Goal: Transaction & Acquisition: Purchase product/service

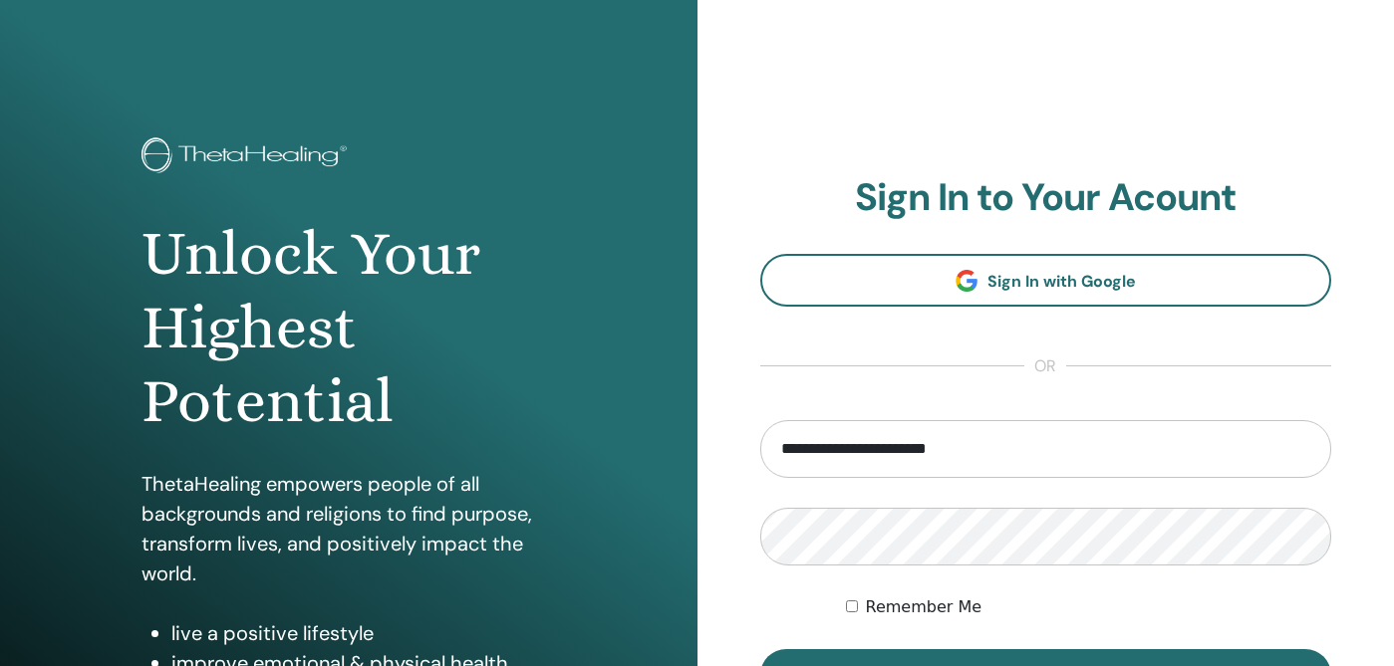
type input "**********"
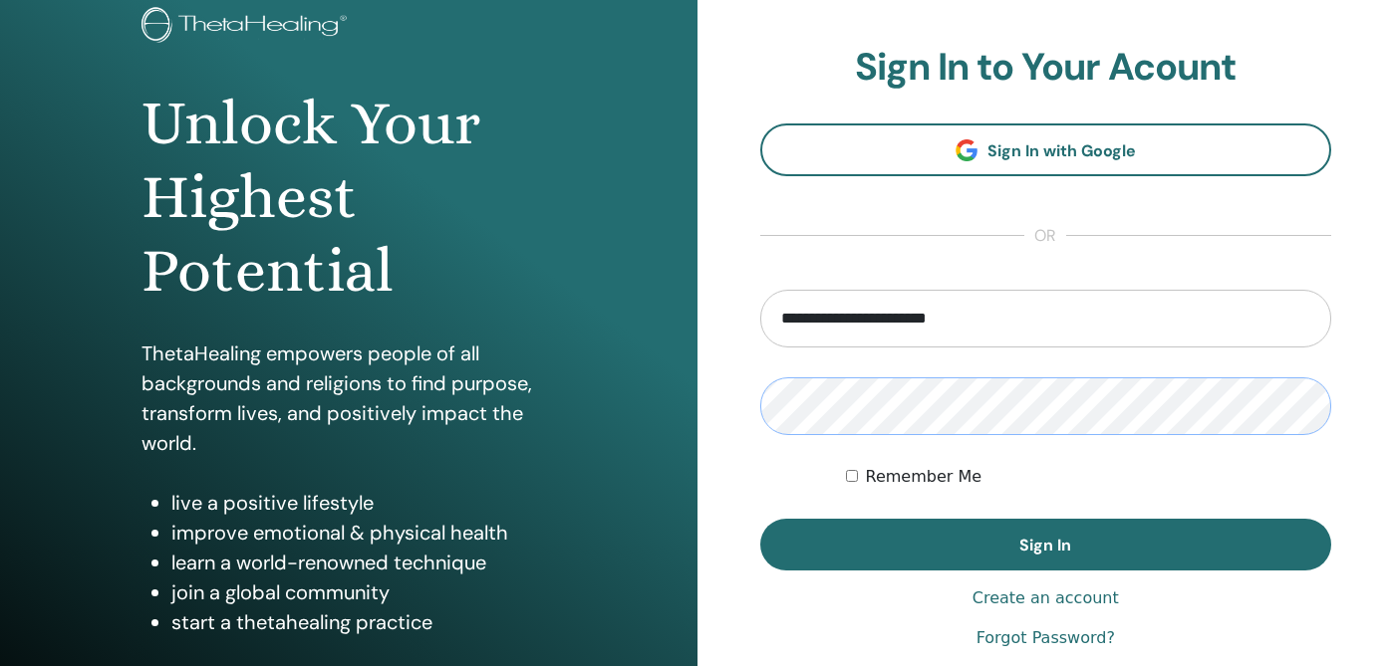
scroll to position [210, 0]
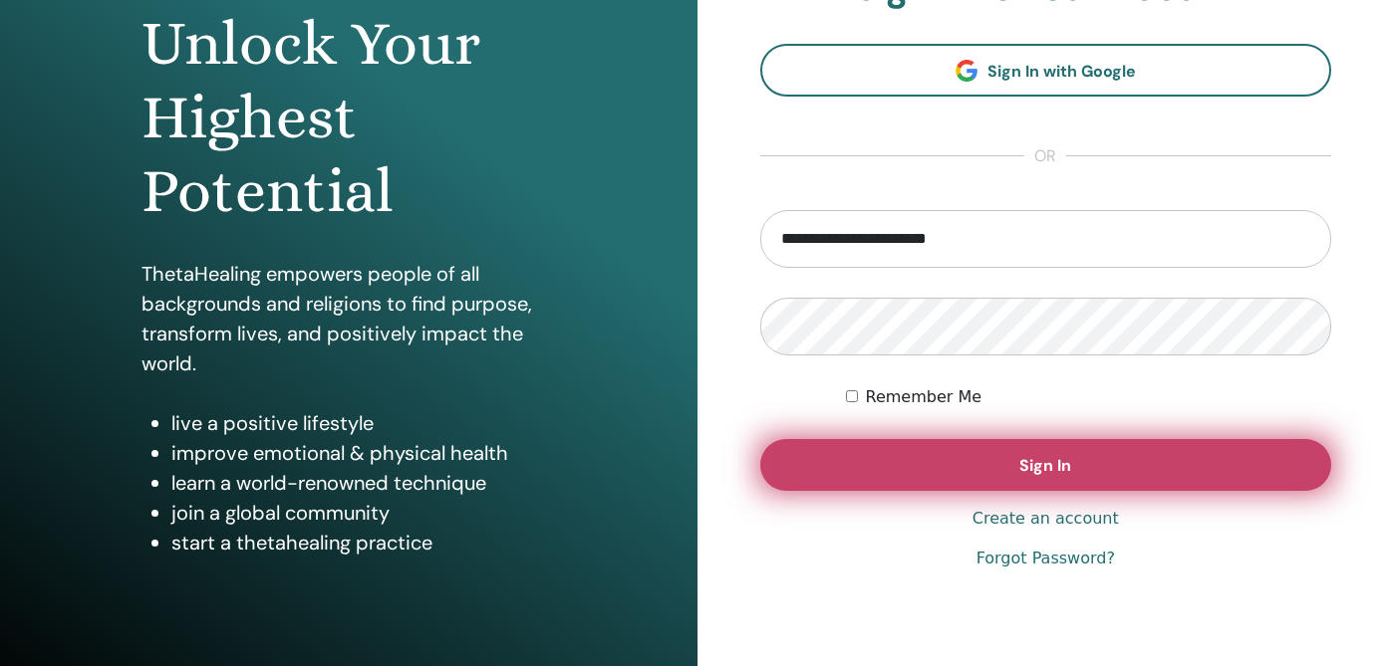
click at [1092, 474] on button "Sign In" at bounding box center [1046, 465] width 572 height 52
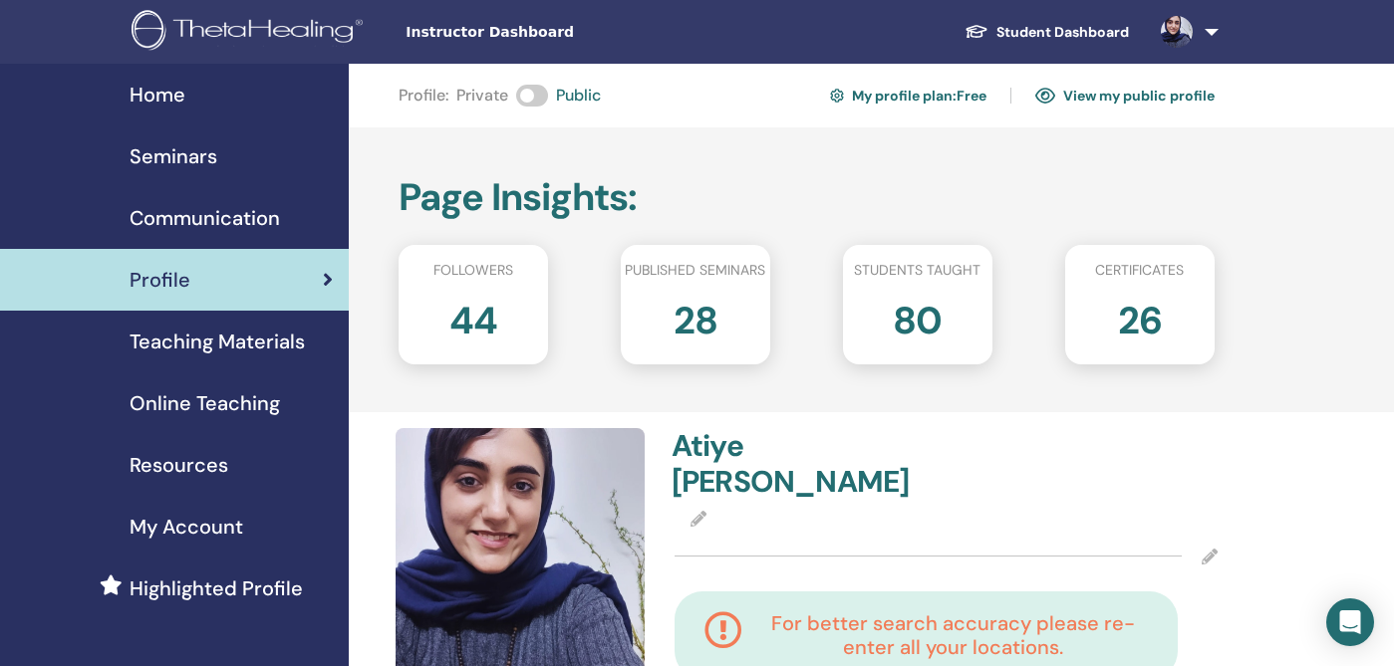
click at [201, 395] on span "Online Teaching" at bounding box center [204, 403] width 150 height 30
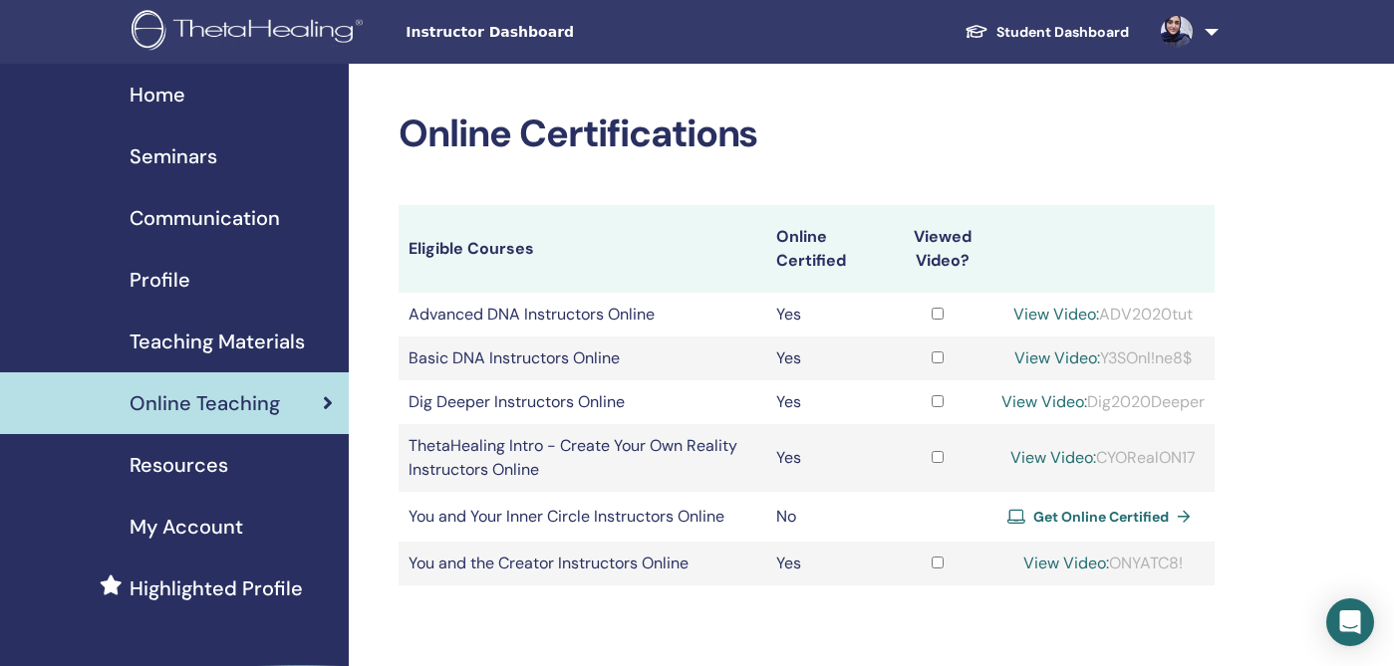
click at [1105, 513] on span "Get Online Certified" at bounding box center [1100, 517] width 135 height 18
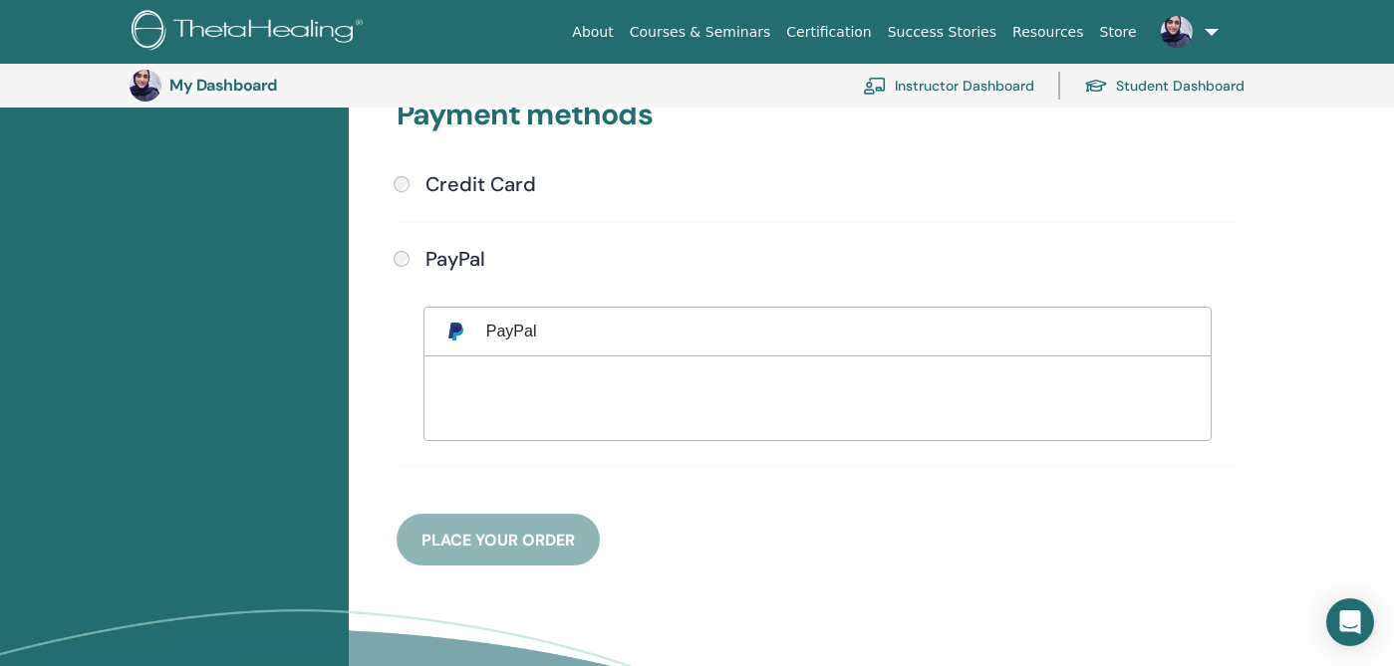
scroll to position [554, 0]
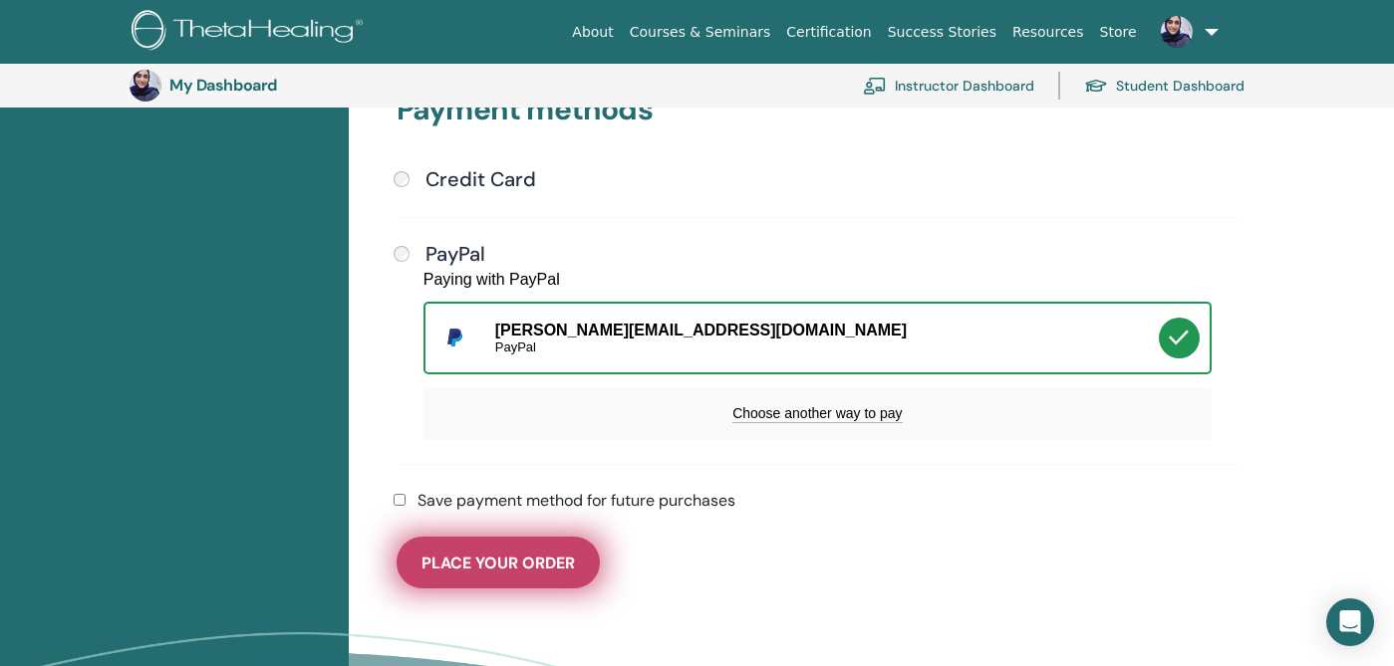
click at [549, 554] on span "Place Your Order" at bounding box center [497, 563] width 153 height 21
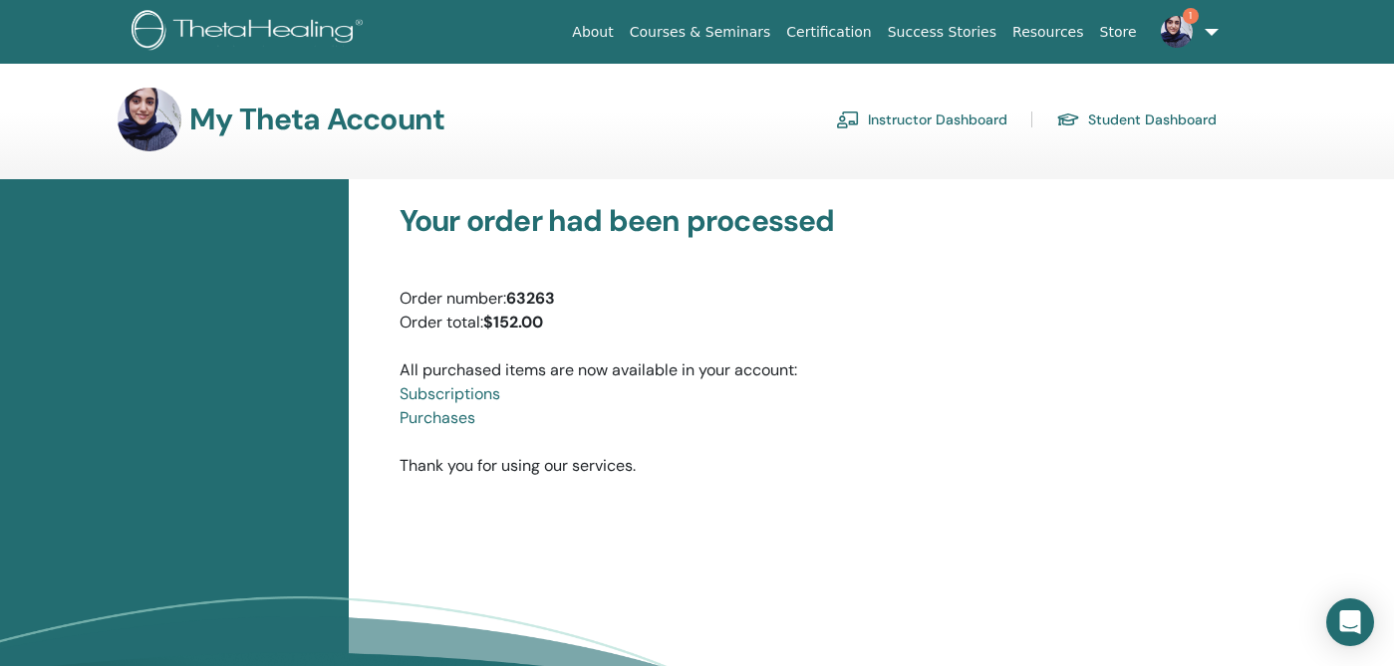
click at [1211, 30] on link "1" at bounding box center [1186, 32] width 82 height 64
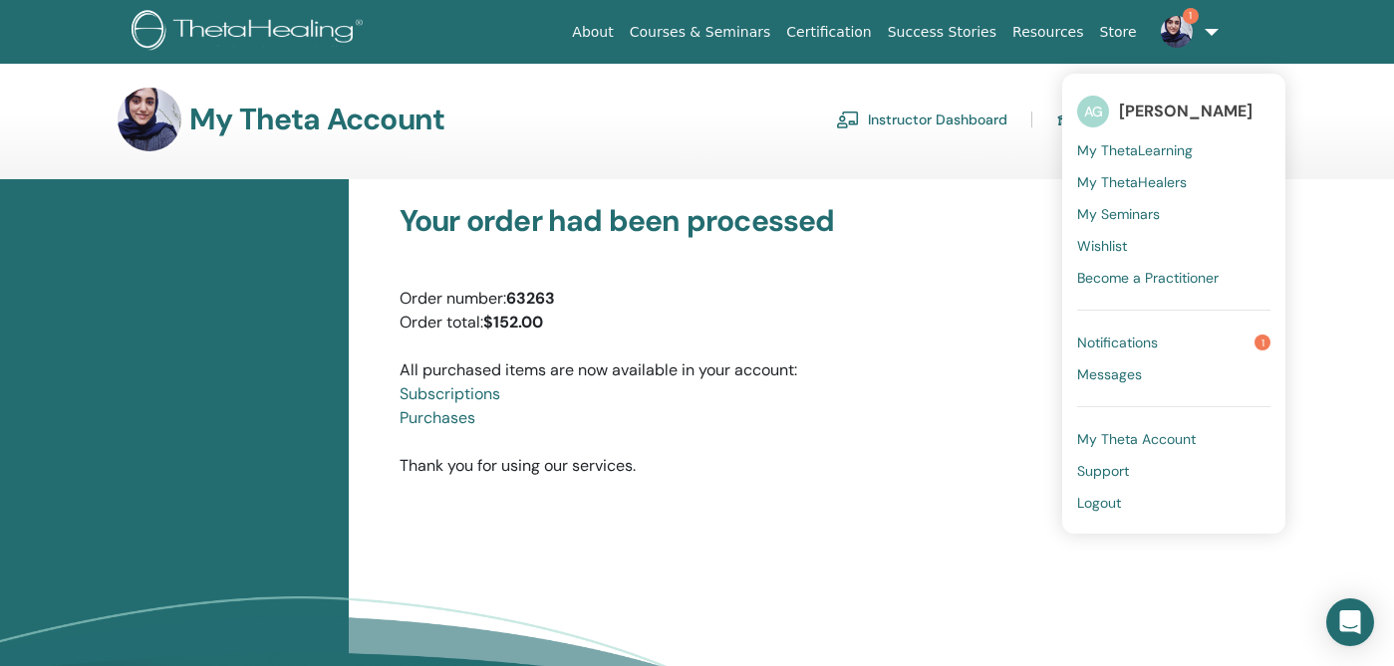
click at [1119, 496] on span "Logout" at bounding box center [1099, 503] width 44 height 18
